Goal: Task Accomplishment & Management: Use online tool/utility

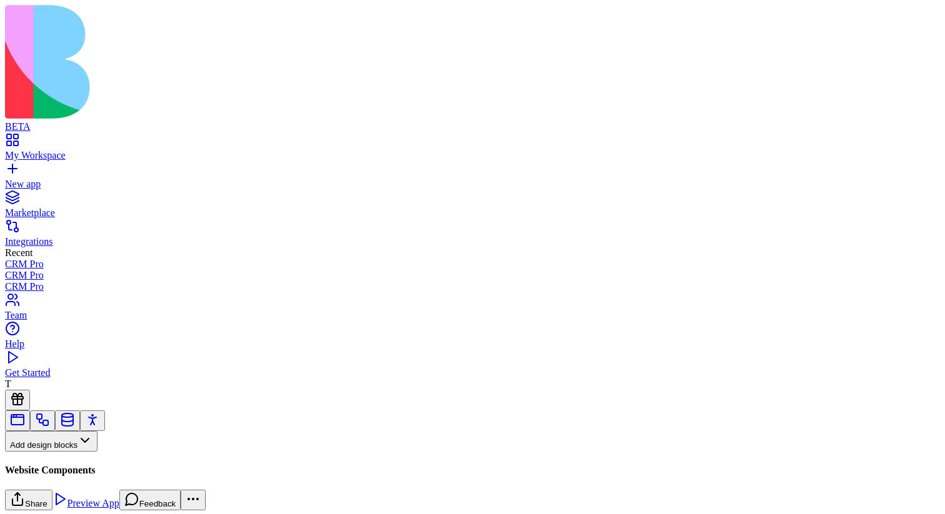
click at [54, 452] on button "Pages" at bounding box center [29, 462] width 49 height 21
click at [102, 348] on div "Components" at bounding box center [69, 345] width 66 height 17
click at [30, 472] on button at bounding box center [17, 482] width 25 height 21
click at [94, 501] on input "Component title" at bounding box center [49, 507] width 89 height 12
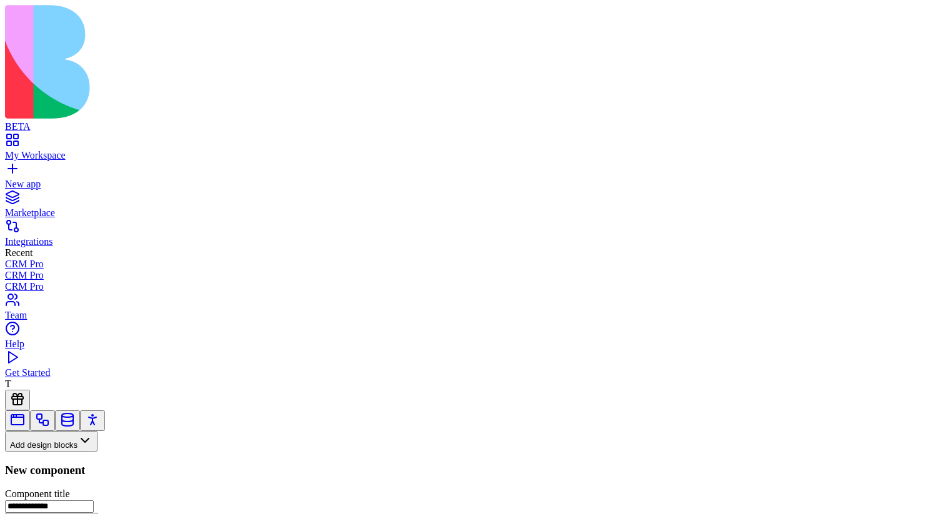
type input "**********"
click at [5, 513] on button "Create Component" at bounding box center [51, 523] width 93 height 21
click at [109, 459] on input at bounding box center [64, 465] width 89 height 12
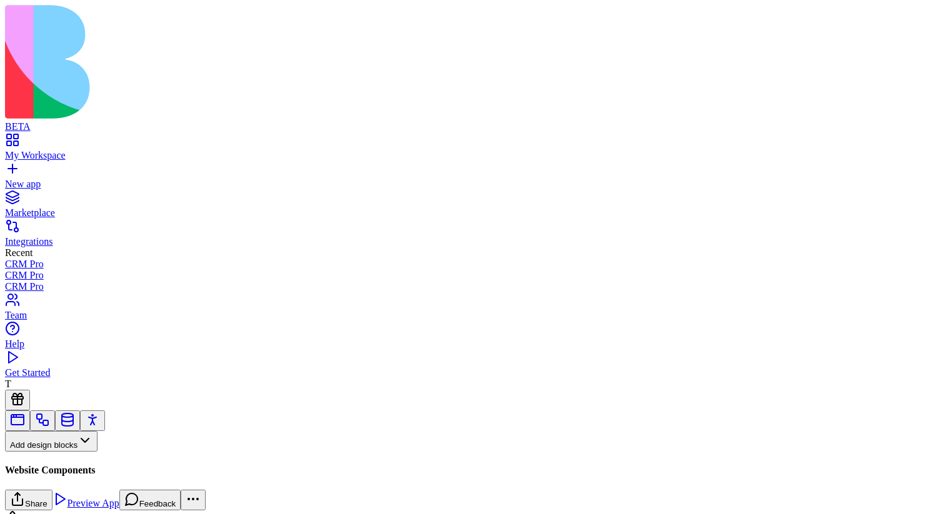
type input "****"
drag, startPoint x: 70, startPoint y: 142, endPoint x: 809, endPoint y: 110, distance: 740.0
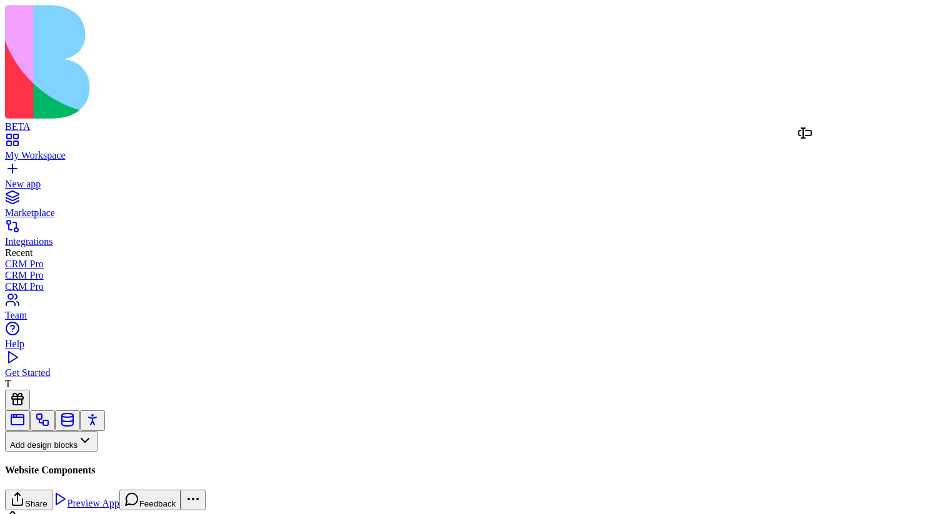
drag, startPoint x: 60, startPoint y: 144, endPoint x: 821, endPoint y: 144, distance: 761.2
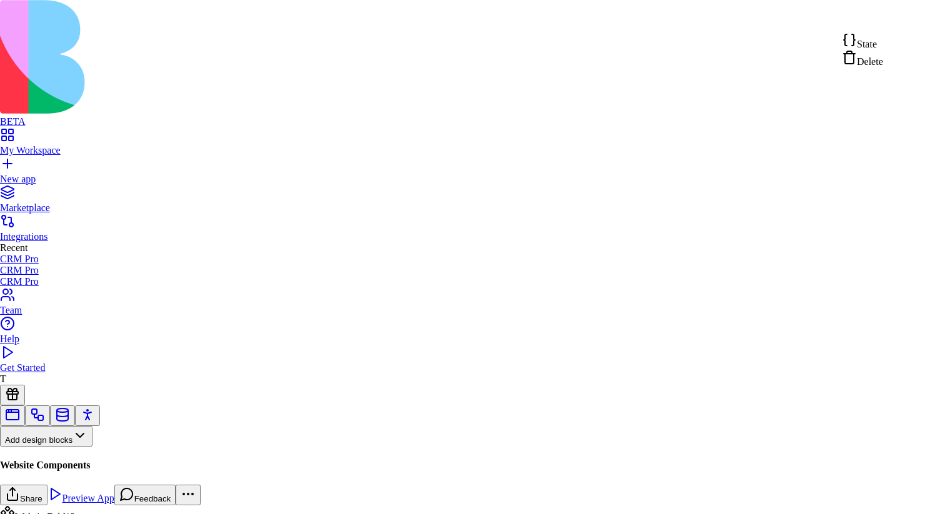
click at [883, 45] on div "State" at bounding box center [862, 40] width 41 height 17
type textarea "**********"
drag, startPoint x: 400, startPoint y: 320, endPoint x: 340, endPoint y: 264, distance: 81.8
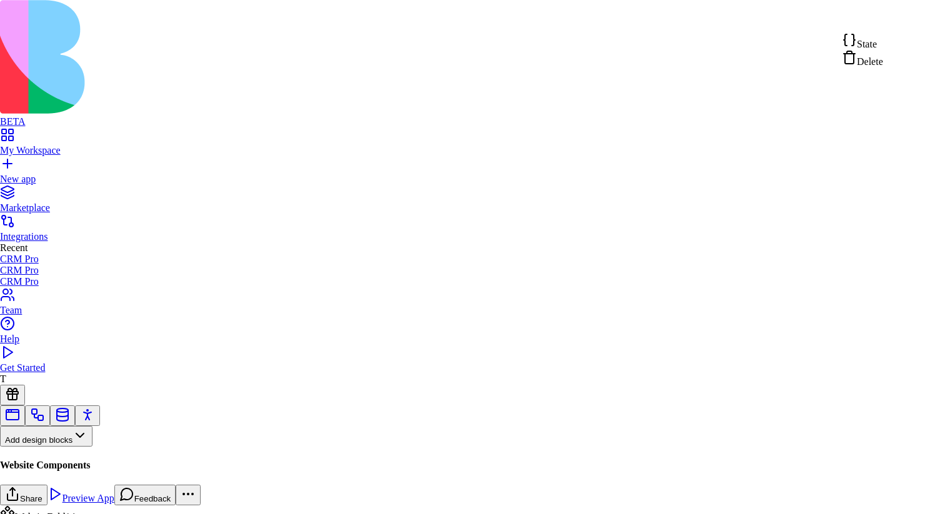
click at [883, 44] on div "State" at bounding box center [862, 40] width 41 height 17
drag, startPoint x: 389, startPoint y: 287, endPoint x: 344, endPoint y: 267, distance: 48.7
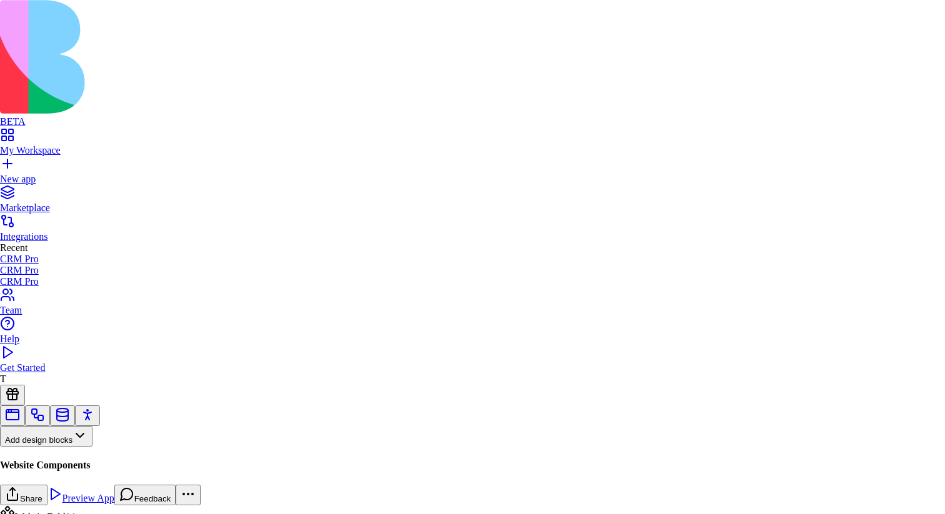
type textarea "**********"
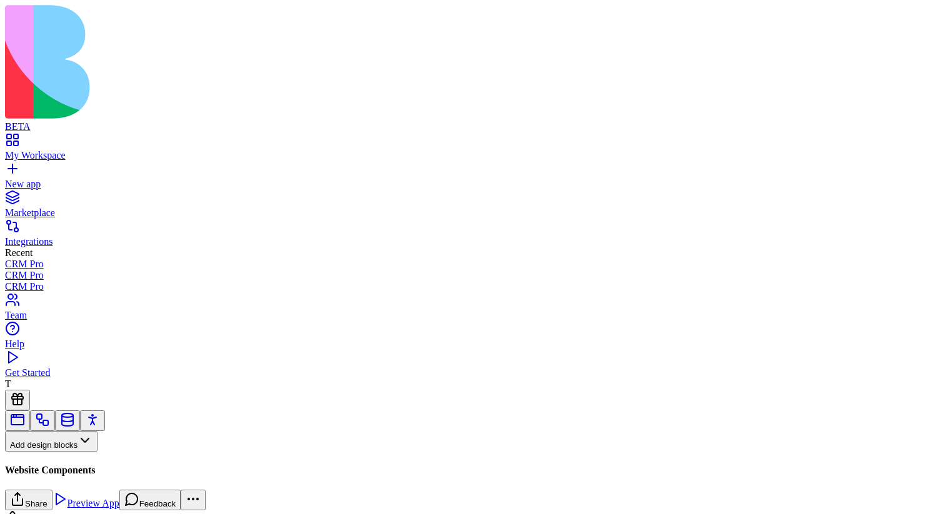
click at [103, 452] on div "Website Components Marketplace Page Perfect Blog Posts With AI – And That's Jus…" at bounding box center [83, 452] width 156 height 0
click at [97, 302] on div "WebsiteFold3 WebsiteFold3" at bounding box center [107, 307] width 55 height 11
click at [54, 452] on button "Pages" at bounding box center [29, 462] width 49 height 21
click at [96, 346] on div "Components" at bounding box center [69, 345] width 66 height 17
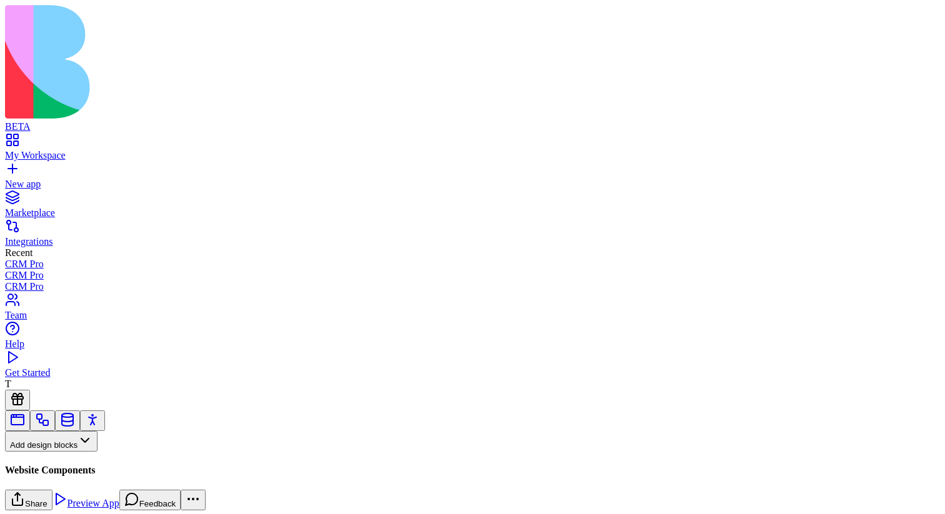
scroll to position [308, 0]
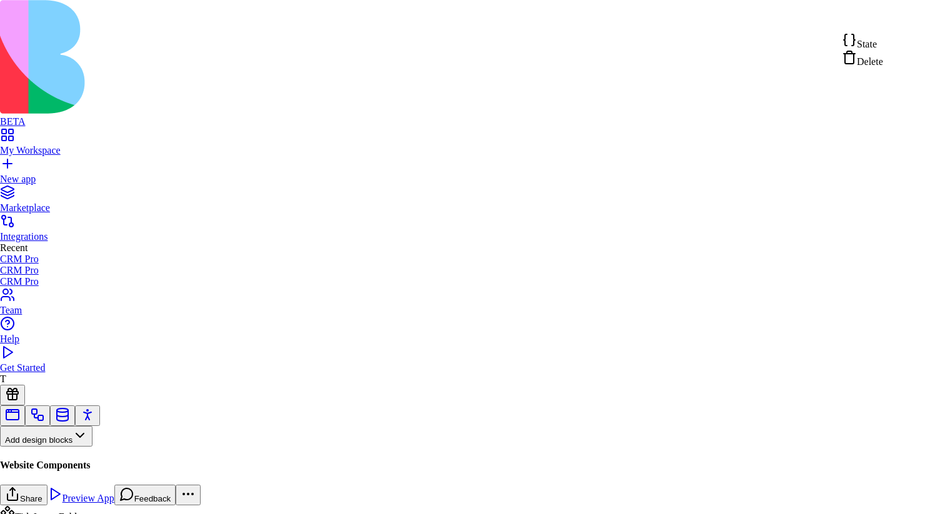
click at [883, 50] on div "State" at bounding box center [862, 40] width 41 height 17
drag, startPoint x: 400, startPoint y: 314, endPoint x: 351, endPoint y: 291, distance: 54.0
type textarea "**********"
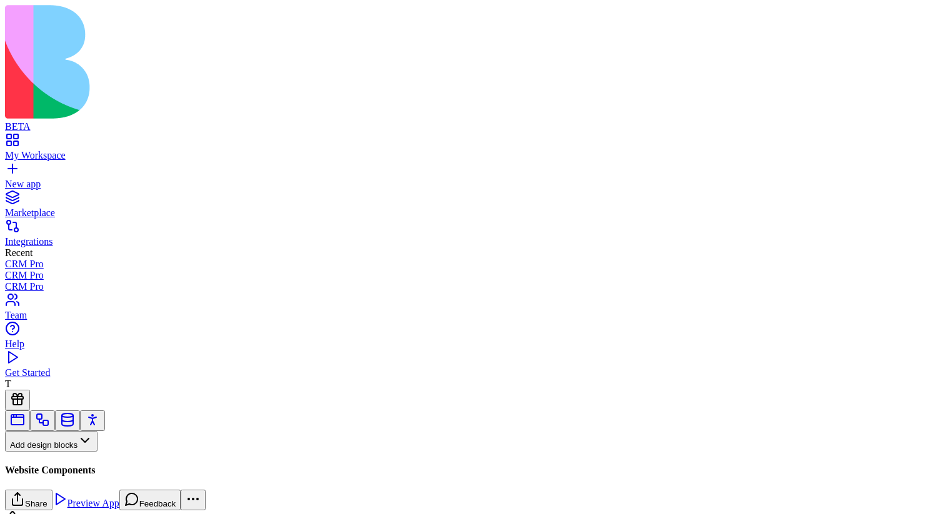
click at [74, 459] on input at bounding box center [64, 465] width 89 height 12
type input "****"
drag, startPoint x: 108, startPoint y: 146, endPoint x: 851, endPoint y: 373, distance: 776.9
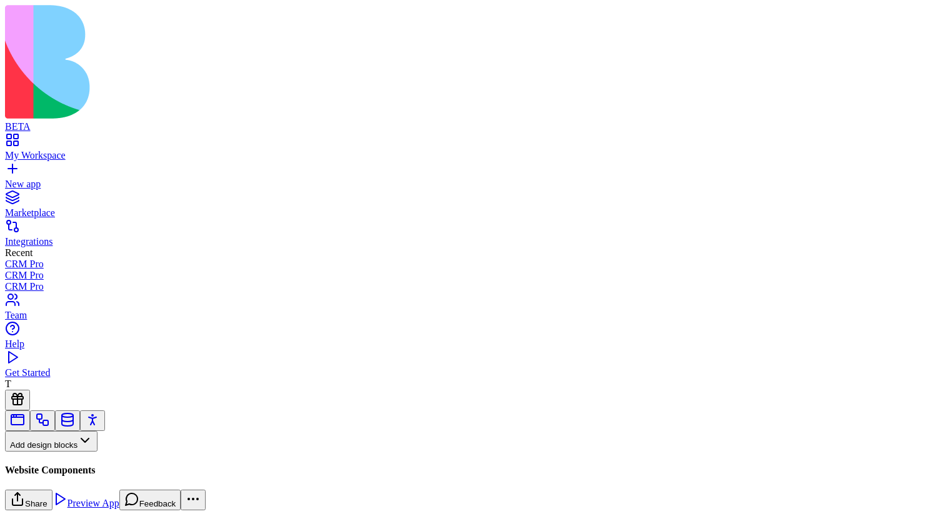
click at [54, 452] on button "Pages" at bounding box center [29, 462] width 49 height 21
click at [102, 367] on div "Websites" at bounding box center [69, 363] width 66 height 17
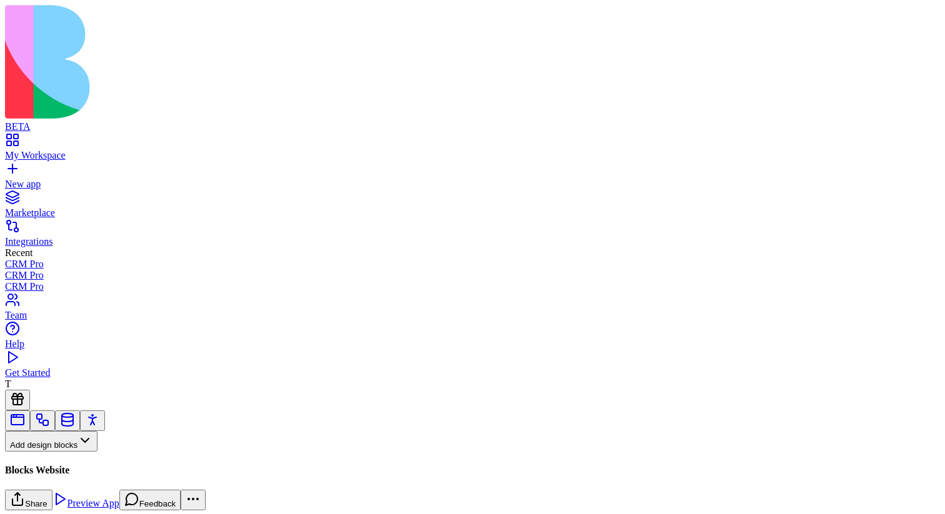
click at [30, 472] on button at bounding box center [17, 482] width 25 height 21
click at [94, 501] on input "Webpage title" at bounding box center [49, 507] width 89 height 12
type input "*****"
click at [61, 513] on button "Create Block" at bounding box center [33, 519] width 56 height 13
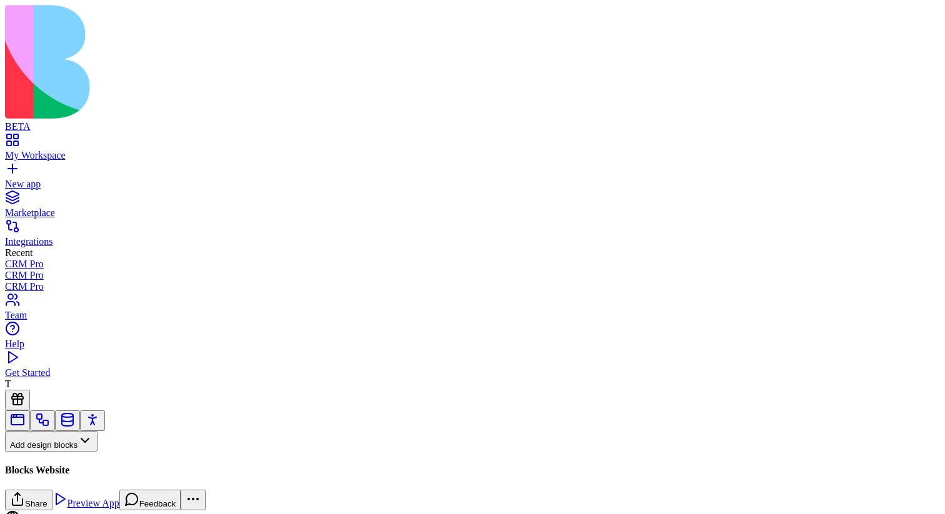
click at [109, 459] on input at bounding box center [64, 465] width 89 height 12
type input "**"
click at [54, 452] on button "Pages" at bounding box center [29, 462] width 49 height 21
click at [102, 372] on div "Websites" at bounding box center [69, 363] width 66 height 17
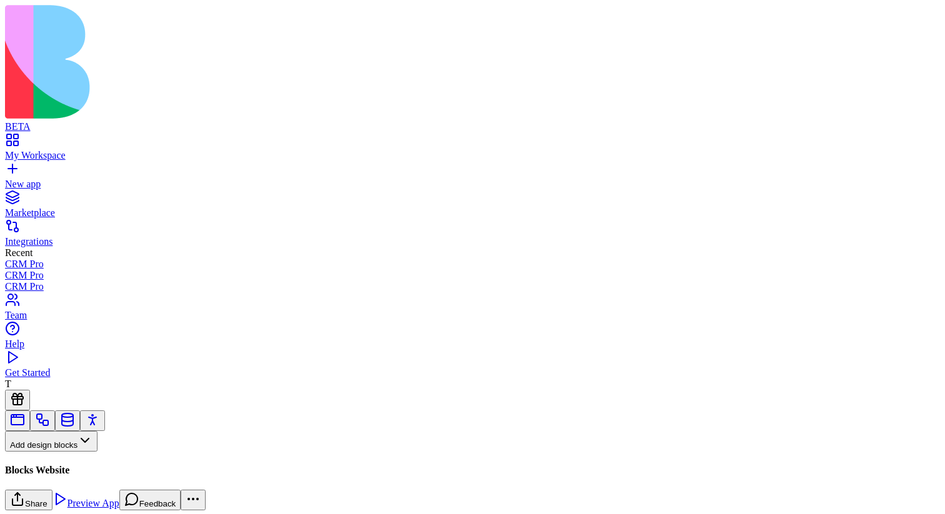
scroll to position [88, 0]
click at [109, 459] on input at bounding box center [64, 465] width 89 height 12
type input "**"
drag, startPoint x: 76, startPoint y: 152, endPoint x: 434, endPoint y: 153, distance: 358.1
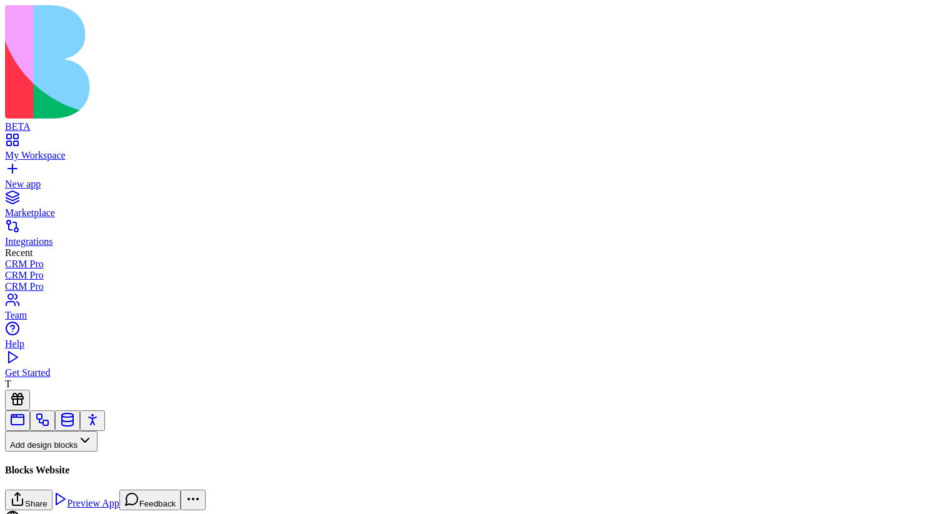
drag, startPoint x: 68, startPoint y: 146, endPoint x: 309, endPoint y: 184, distance: 243.6
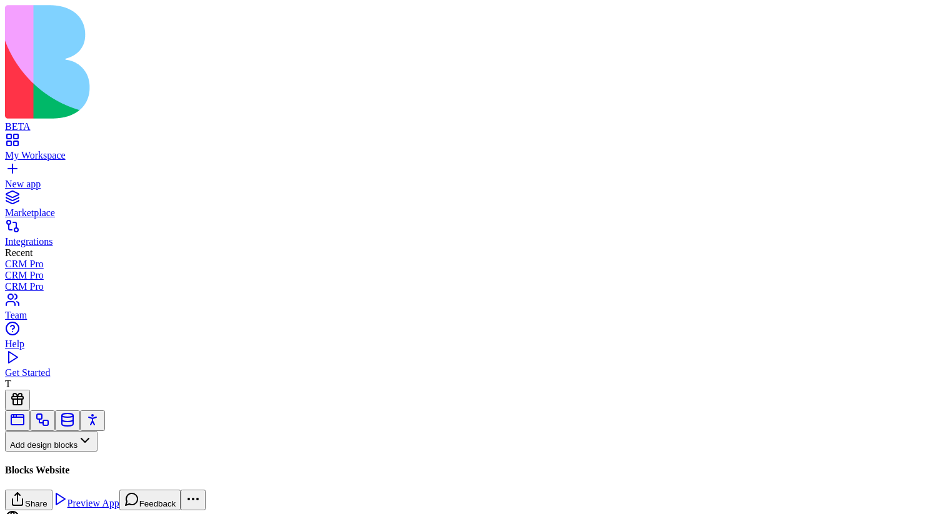
click at [109, 461] on input "**" at bounding box center [64, 467] width 89 height 12
type input "*"
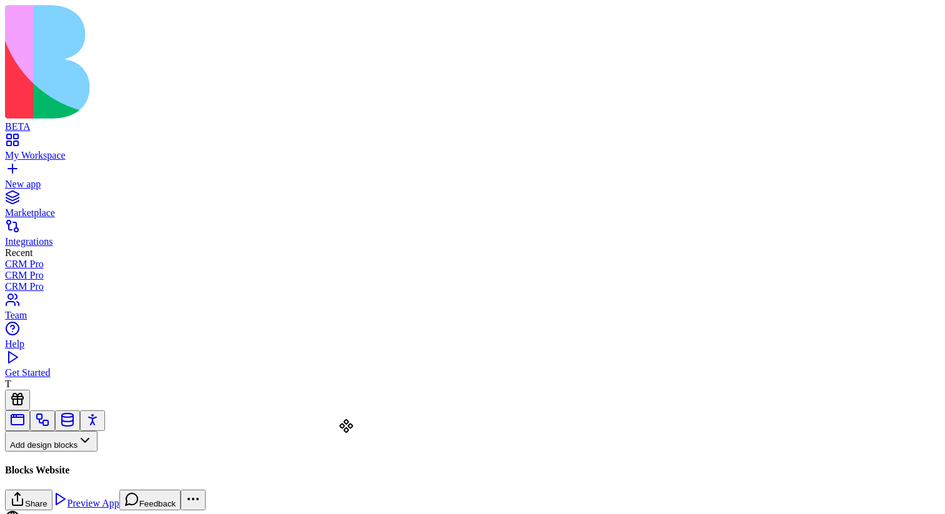
scroll to position [62, 0]
drag, startPoint x: 69, startPoint y: 145, endPoint x: 367, endPoint y: 451, distance: 427.8
click at [54, 452] on button "Pages" at bounding box center [29, 462] width 49 height 21
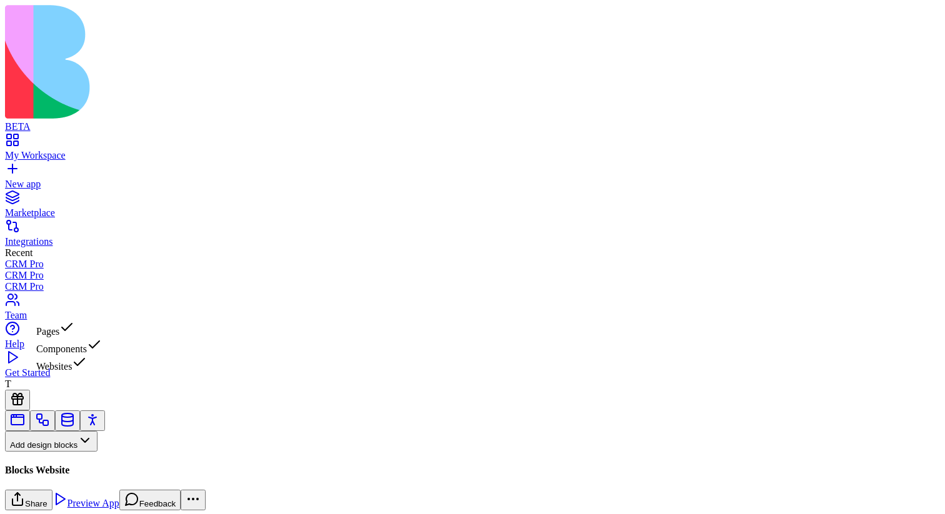
click at [102, 365] on div "Websites" at bounding box center [69, 363] width 66 height 17
click at [109, 459] on input at bounding box center [64, 465] width 89 height 12
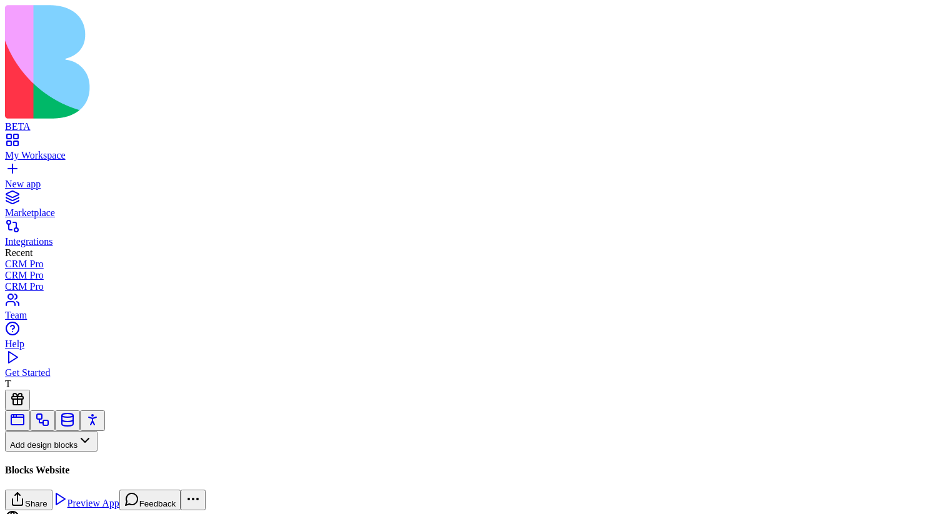
type input "*"
drag, startPoint x: 67, startPoint y: 144, endPoint x: 9, endPoint y: 131, distance: 59.0
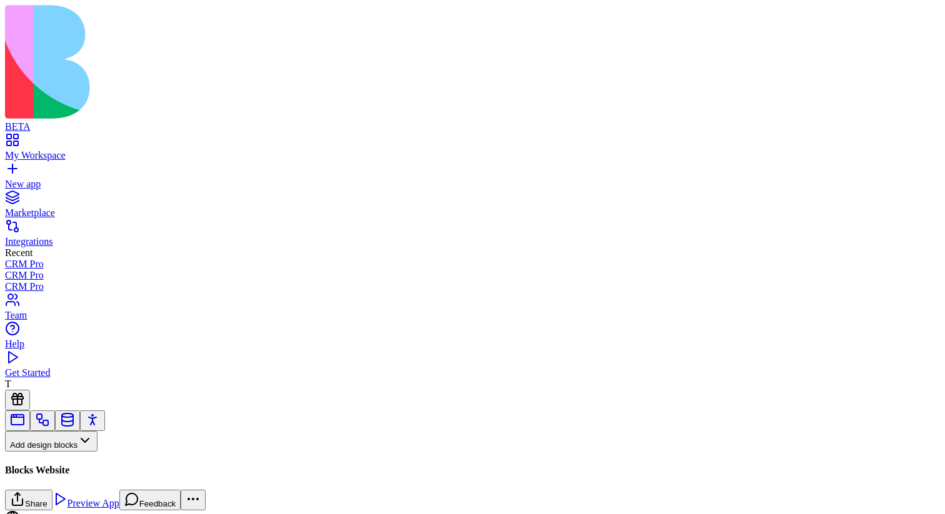
scroll to position [225, 0]
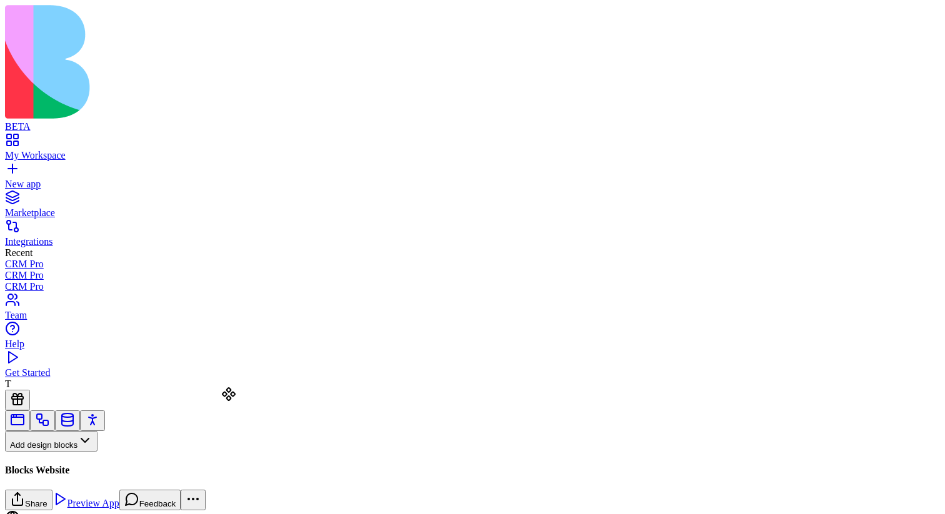
scroll to position [337, 0]
drag, startPoint x: 59, startPoint y: 145, endPoint x: 237, endPoint y: 414, distance: 322.4
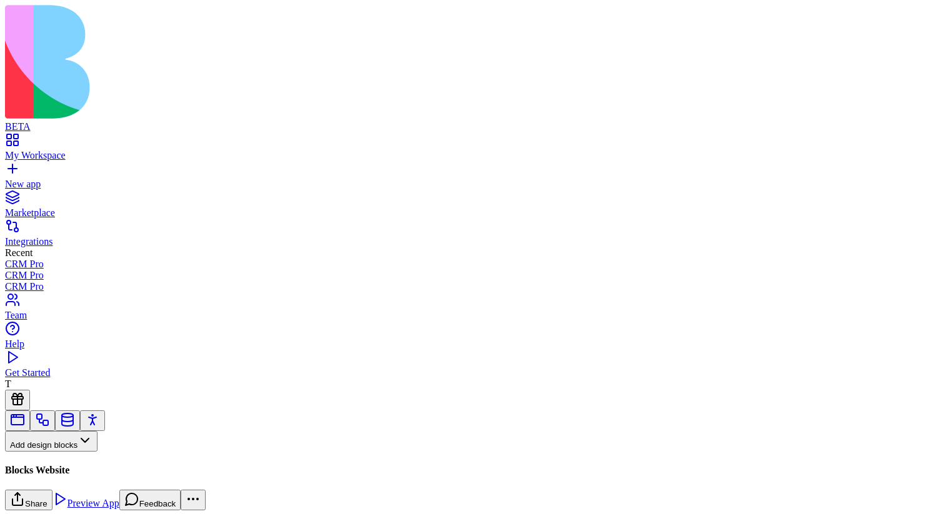
click at [54, 452] on button "Pages" at bounding box center [29, 462] width 49 height 21
click at [102, 363] on div "Websites" at bounding box center [69, 363] width 66 height 17
click at [54, 452] on button "Pages" at bounding box center [29, 462] width 49 height 21
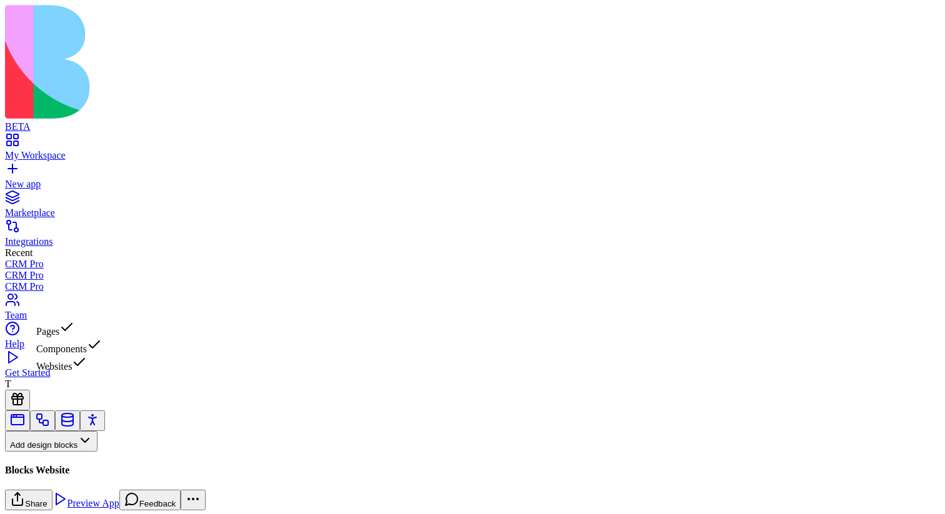
click at [79, 372] on div "Websites" at bounding box center [69, 363] width 66 height 17
click at [54, 452] on button "Pages" at bounding box center [29, 462] width 49 height 21
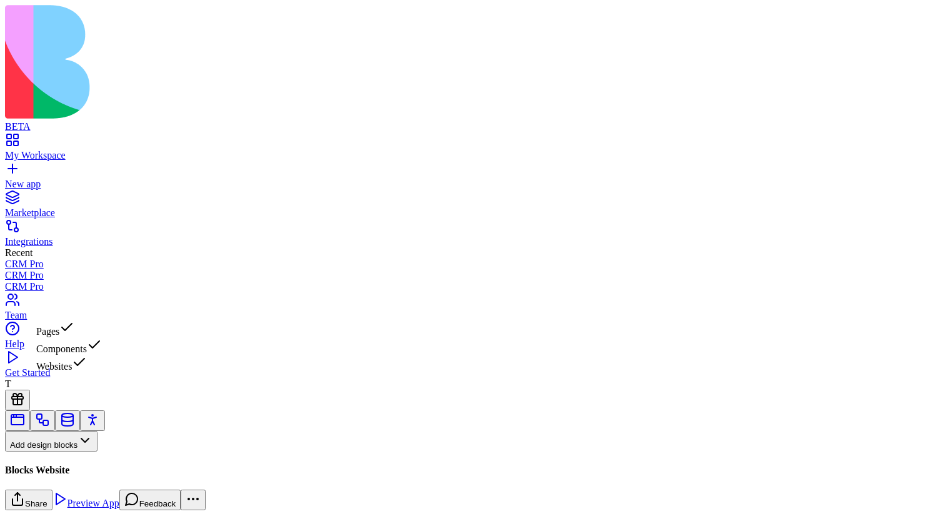
click at [102, 367] on div "Websites" at bounding box center [69, 363] width 66 height 17
click at [54, 452] on button "Pages" at bounding box center [29, 462] width 49 height 21
click at [102, 365] on div "Pages Components Websites" at bounding box center [69, 346] width 66 height 52
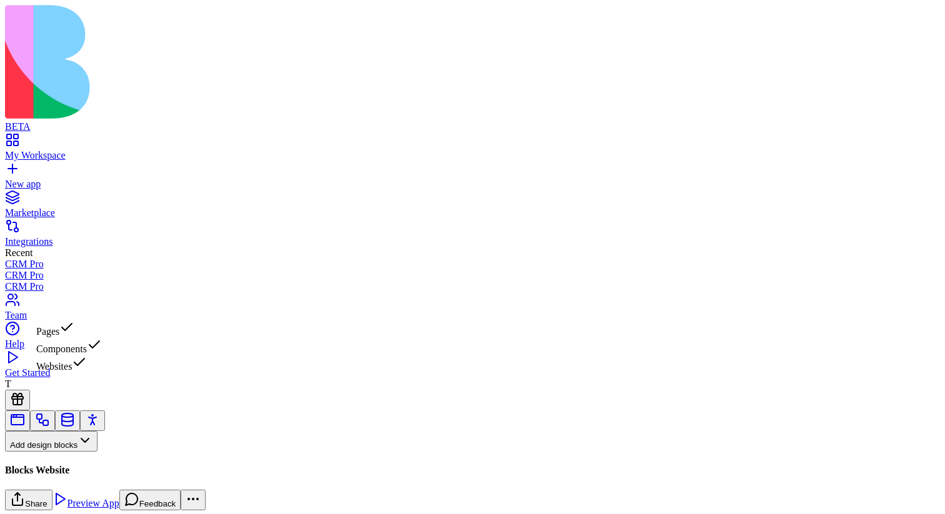
click at [102, 365] on div "Websites" at bounding box center [69, 363] width 66 height 17
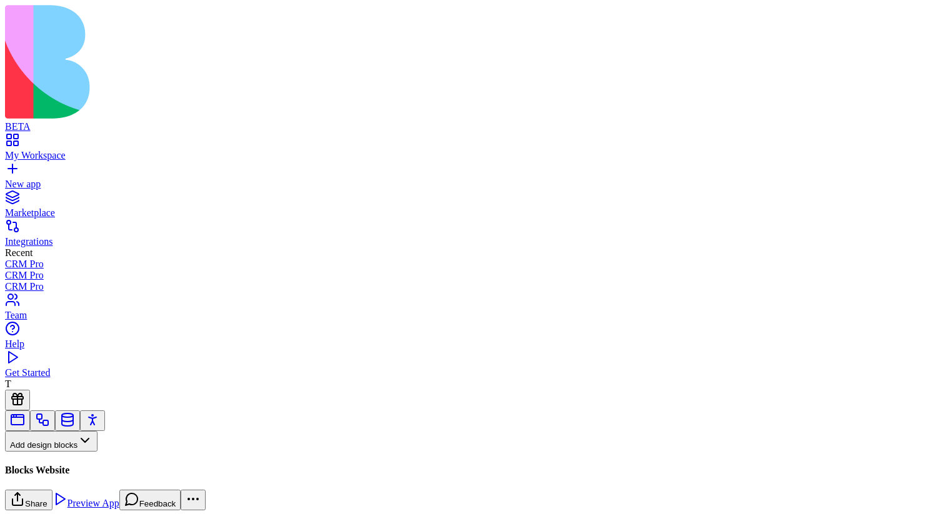
scroll to position [0, 0]
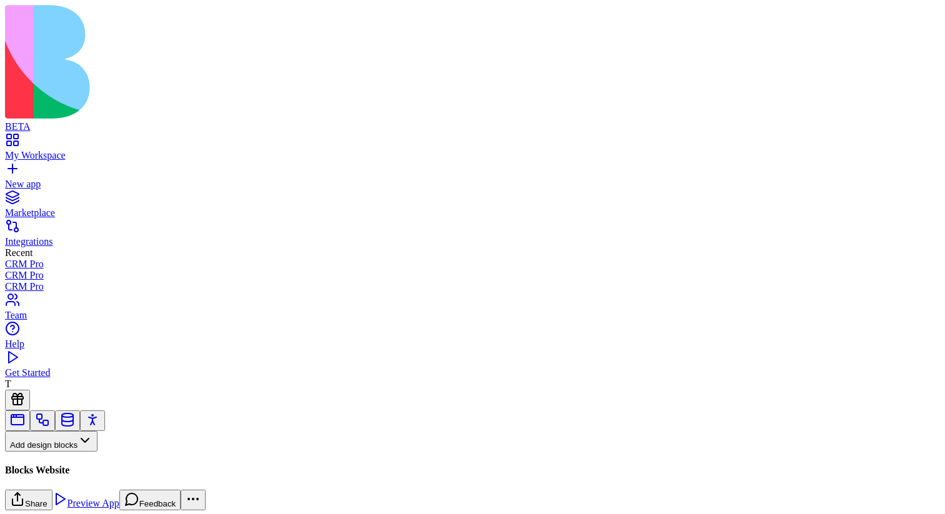
scroll to position [612, 0]
click at [109, 459] on input at bounding box center [64, 465] width 89 height 12
type input "*"
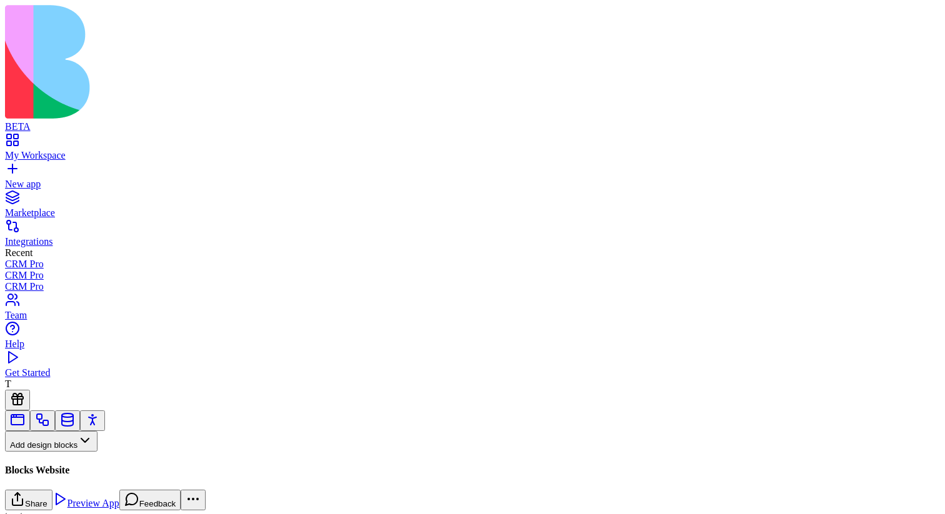
scroll to position [642, 0]
drag, startPoint x: 71, startPoint y: 149, endPoint x: 344, endPoint y: 487, distance: 435.5
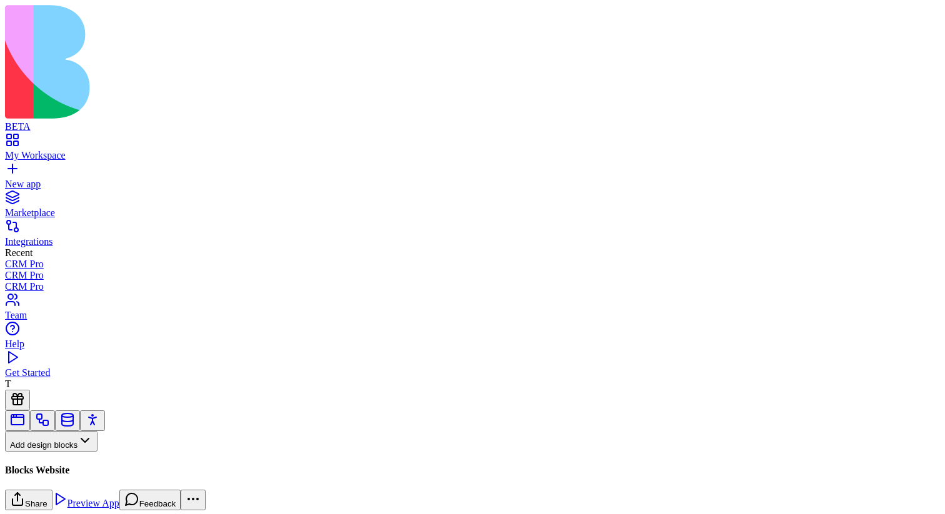
scroll to position [0, 254]
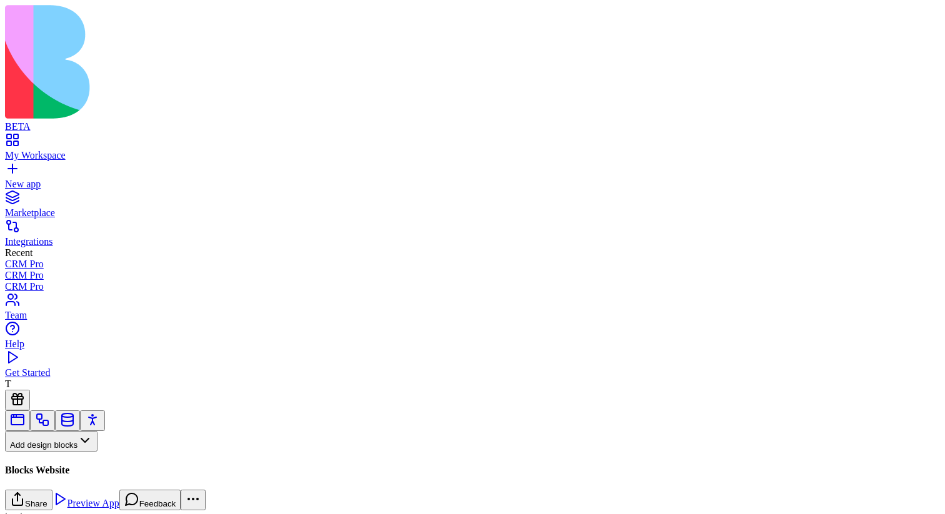
scroll to position [897, 0]
click at [103, 461] on input "*" at bounding box center [64, 467] width 89 height 12
type input "*"
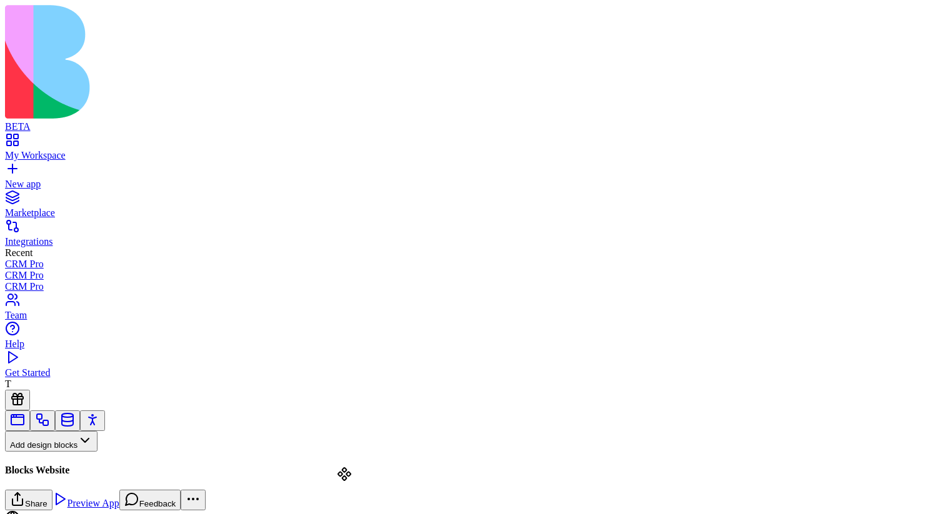
drag, startPoint x: 61, startPoint y: 151, endPoint x: 354, endPoint y: 492, distance: 450.3
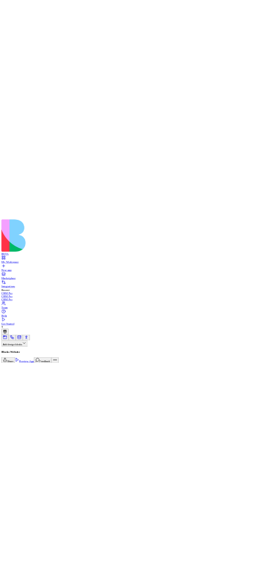
scroll to position [0, 1187]
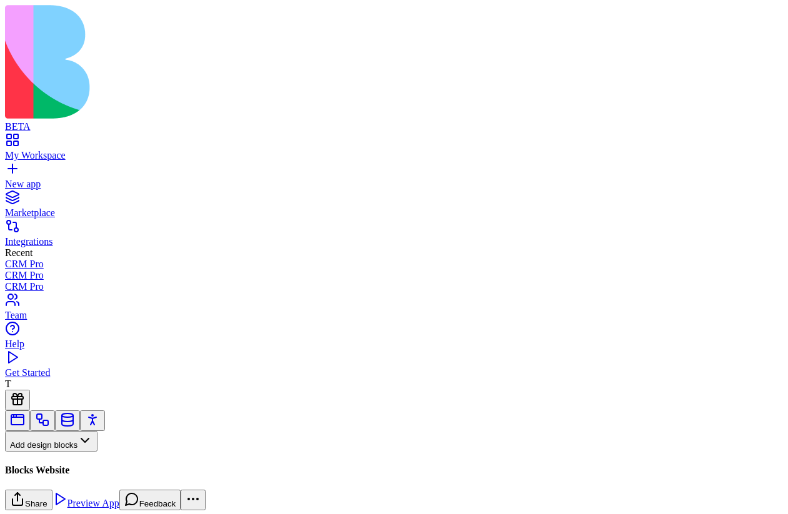
scroll to position [1325, 0]
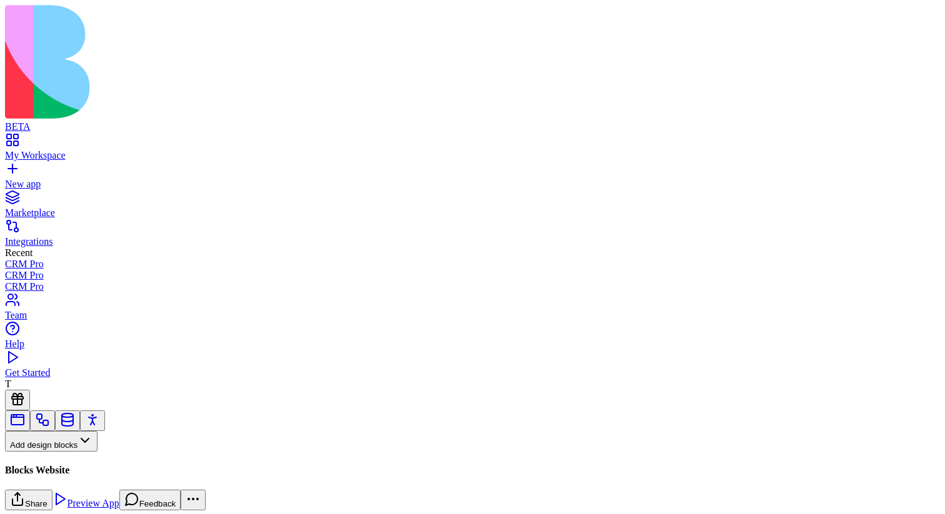
scroll to position [1135, 0]
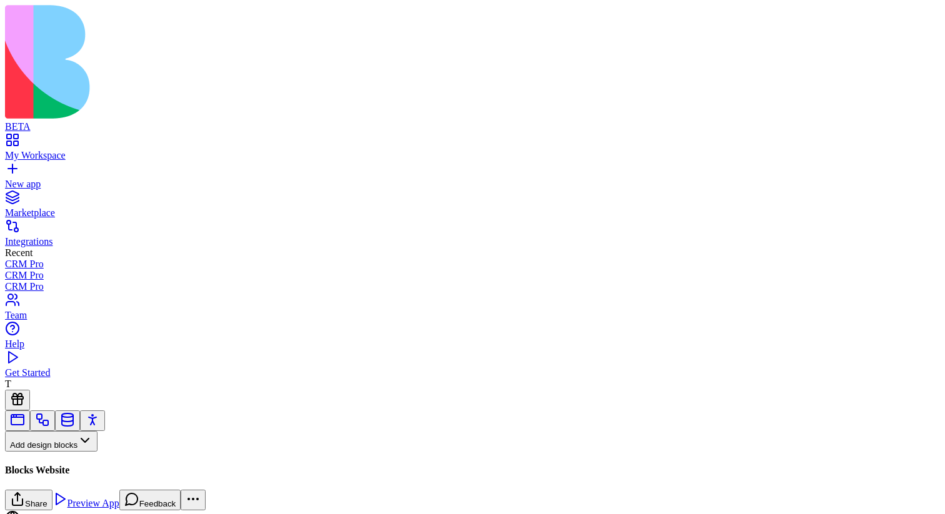
scroll to position [1100, 0]
